Goal: Information Seeking & Learning: Check status

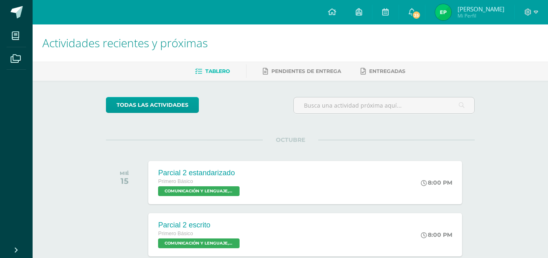
click at [447, 13] on img at bounding box center [443, 12] width 16 height 16
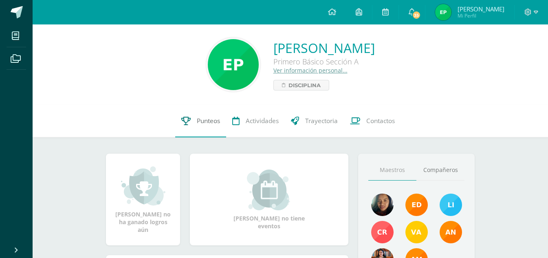
click at [210, 116] on link "Punteos" at bounding box center [200, 121] width 51 height 33
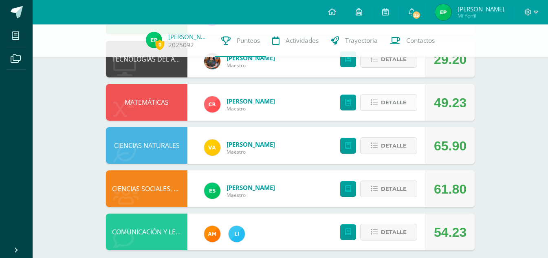
scroll to position [355, 0]
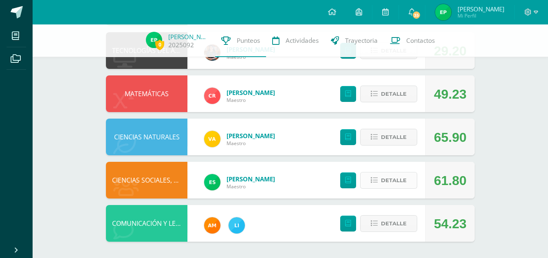
click at [399, 179] on span "Detalle" at bounding box center [394, 180] width 26 height 15
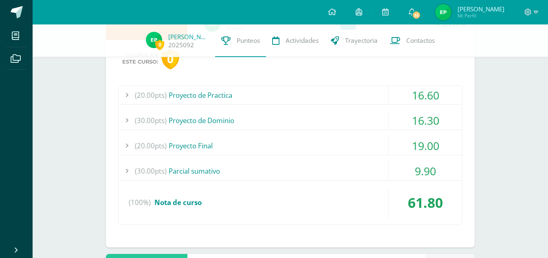
scroll to position [518, 0]
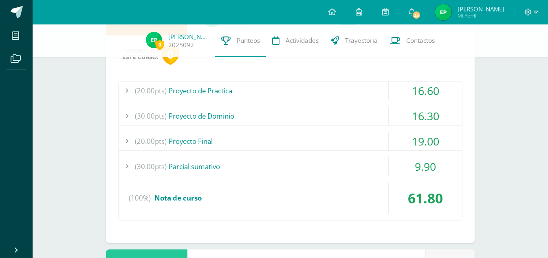
click at [378, 168] on div "(30.00pts) Parcial sumativo" at bounding box center [291, 166] width 344 height 18
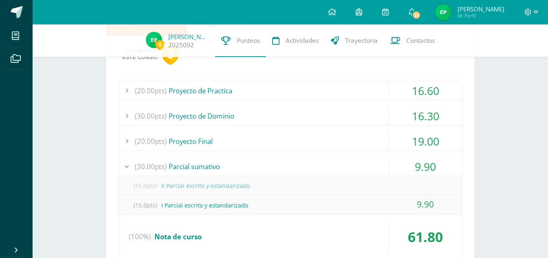
click at [372, 156] on div "(20.00pts) Proyecto de Practica 16.60 (5.0pts) Ficha-[PERSON_NAME] 5.00 (5.0pts)" at bounding box center [290, 170] width 344 height 179
click at [395, 165] on div "9.90" at bounding box center [425, 166] width 73 height 18
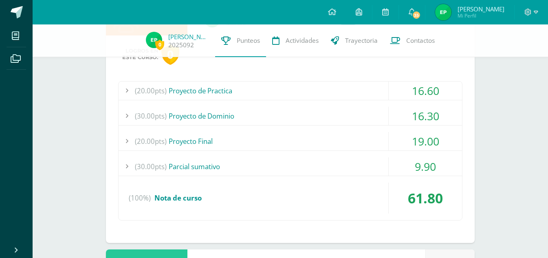
click at [389, 134] on div "19.00" at bounding box center [425, 141] width 73 height 18
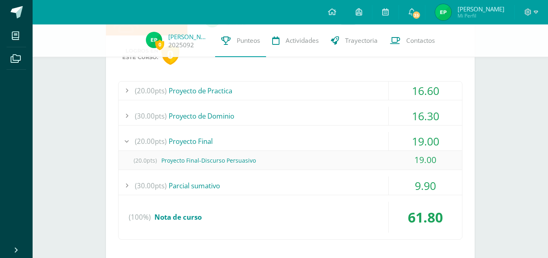
click at [380, 138] on div "(20.00pts) Proyecto Final" at bounding box center [291, 141] width 344 height 18
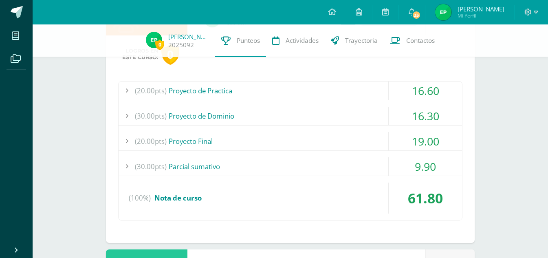
click at [384, 108] on div "(30.00pts) Proyecto de Dominio" at bounding box center [291, 116] width 344 height 18
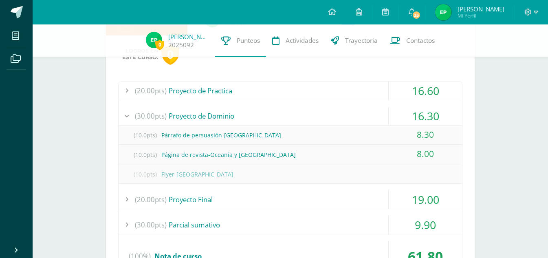
click at [384, 108] on div "(30.00pts) Proyecto de Dominio" at bounding box center [291, 116] width 344 height 18
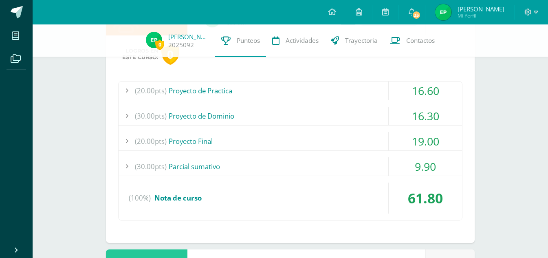
click at [379, 96] on div "(20.00pts) Proyecto de Practica" at bounding box center [291, 91] width 344 height 18
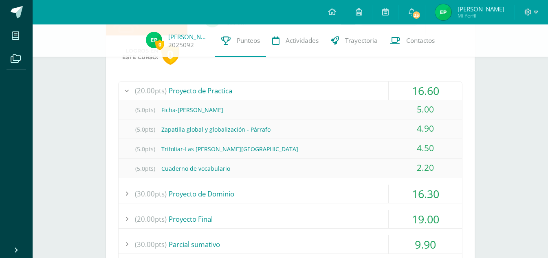
click at [379, 96] on div "(20.00pts) Proyecto de Practica" at bounding box center [291, 91] width 344 height 18
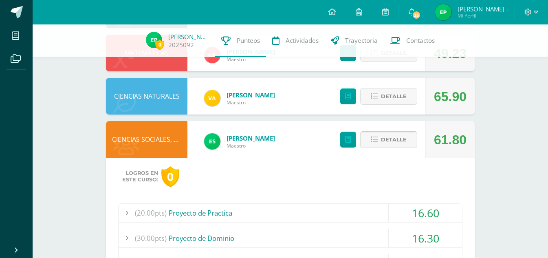
click at [408, 141] on button "Detalle" at bounding box center [388, 139] width 57 height 17
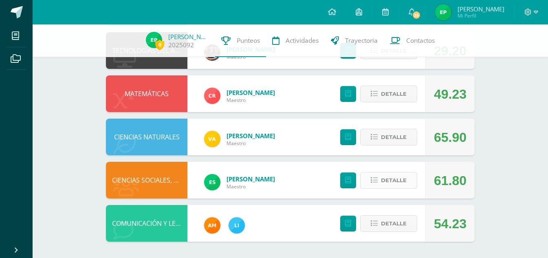
scroll to position [315, 0]
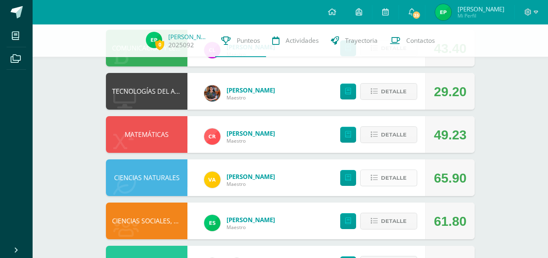
click at [406, 179] on span "Detalle" at bounding box center [394, 177] width 26 height 15
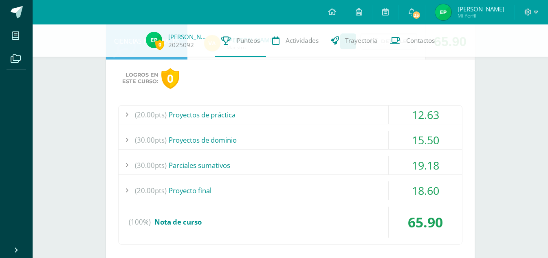
scroll to position [437, 0]
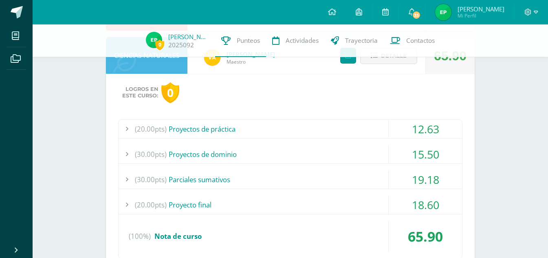
click at [399, 205] on div "18.60" at bounding box center [425, 205] width 73 height 18
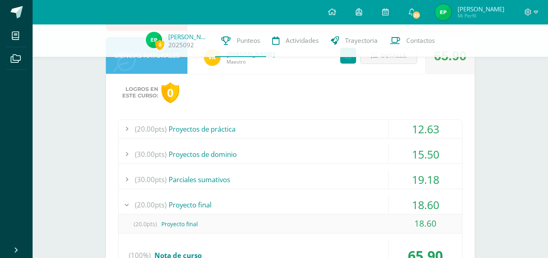
click at [399, 205] on div "18.60" at bounding box center [425, 205] width 73 height 18
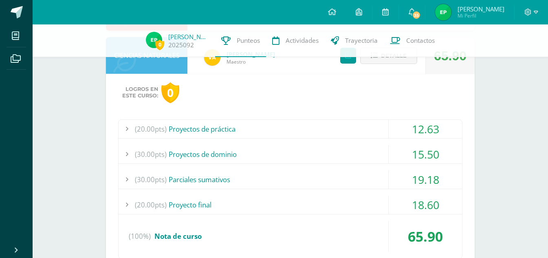
click at [390, 175] on div "19.18" at bounding box center [425, 179] width 73 height 18
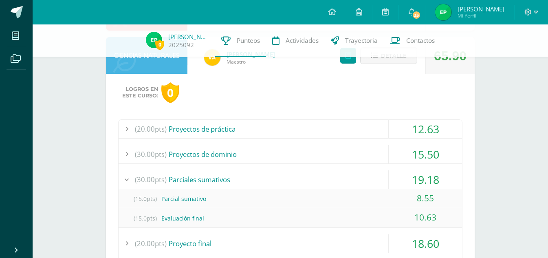
click at [399, 177] on div "19.18" at bounding box center [425, 179] width 73 height 18
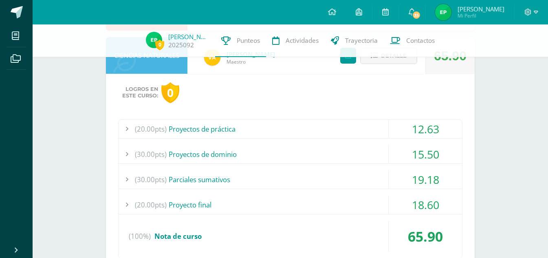
click at [391, 146] on div "15.50" at bounding box center [425, 154] width 73 height 18
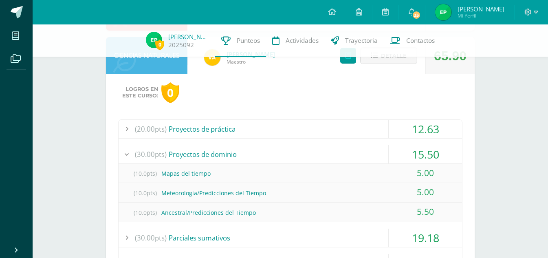
click at [391, 149] on div "15.50" at bounding box center [425, 154] width 73 height 18
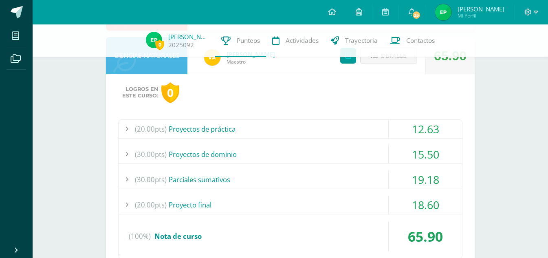
click at [383, 130] on div "(20.00pts) Proyectos de práctica" at bounding box center [291, 129] width 344 height 18
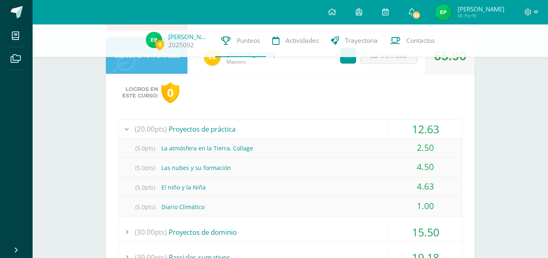
click at [383, 130] on div "(20.00pts) Proyectos de práctica" at bounding box center [291, 129] width 344 height 18
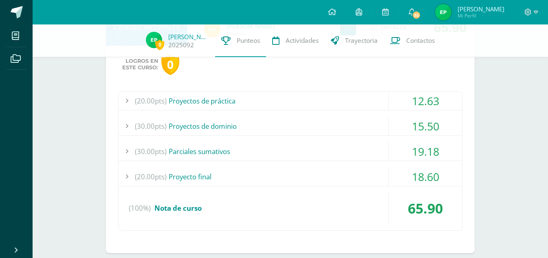
scroll to position [478, 0]
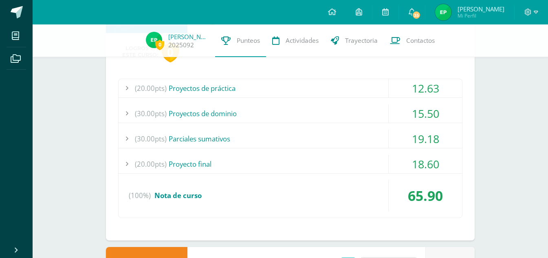
click at [383, 159] on div "(20.00pts) Proyecto final" at bounding box center [291, 164] width 344 height 18
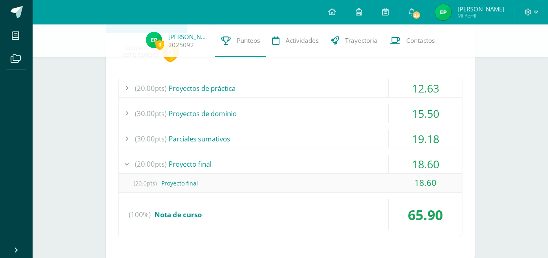
click at [383, 159] on div "(20.00pts) Proyecto final" at bounding box center [291, 164] width 344 height 18
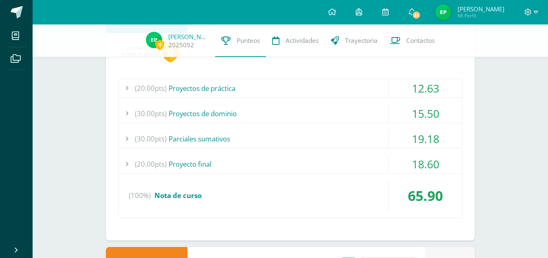
click at [383, 137] on div "(30.00pts) Parciales sumativos" at bounding box center [291, 139] width 344 height 18
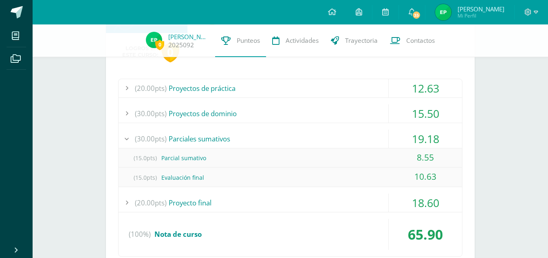
click at [383, 137] on div "(30.00pts) Parciales sumativos" at bounding box center [291, 139] width 344 height 18
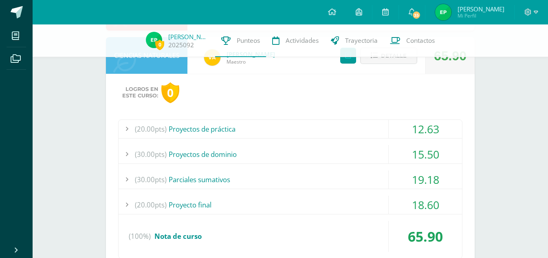
scroll to position [396, 0]
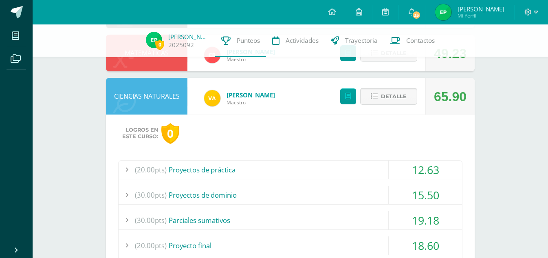
click at [382, 104] on span "Detalle" at bounding box center [394, 96] width 26 height 15
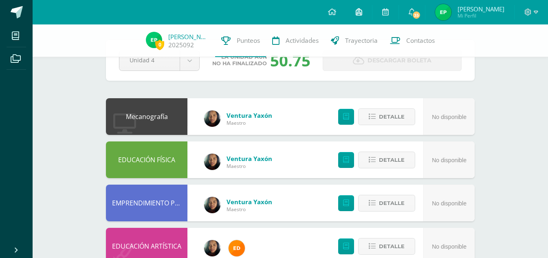
scroll to position [0, 0]
